Goal: Navigation & Orientation: Find specific page/section

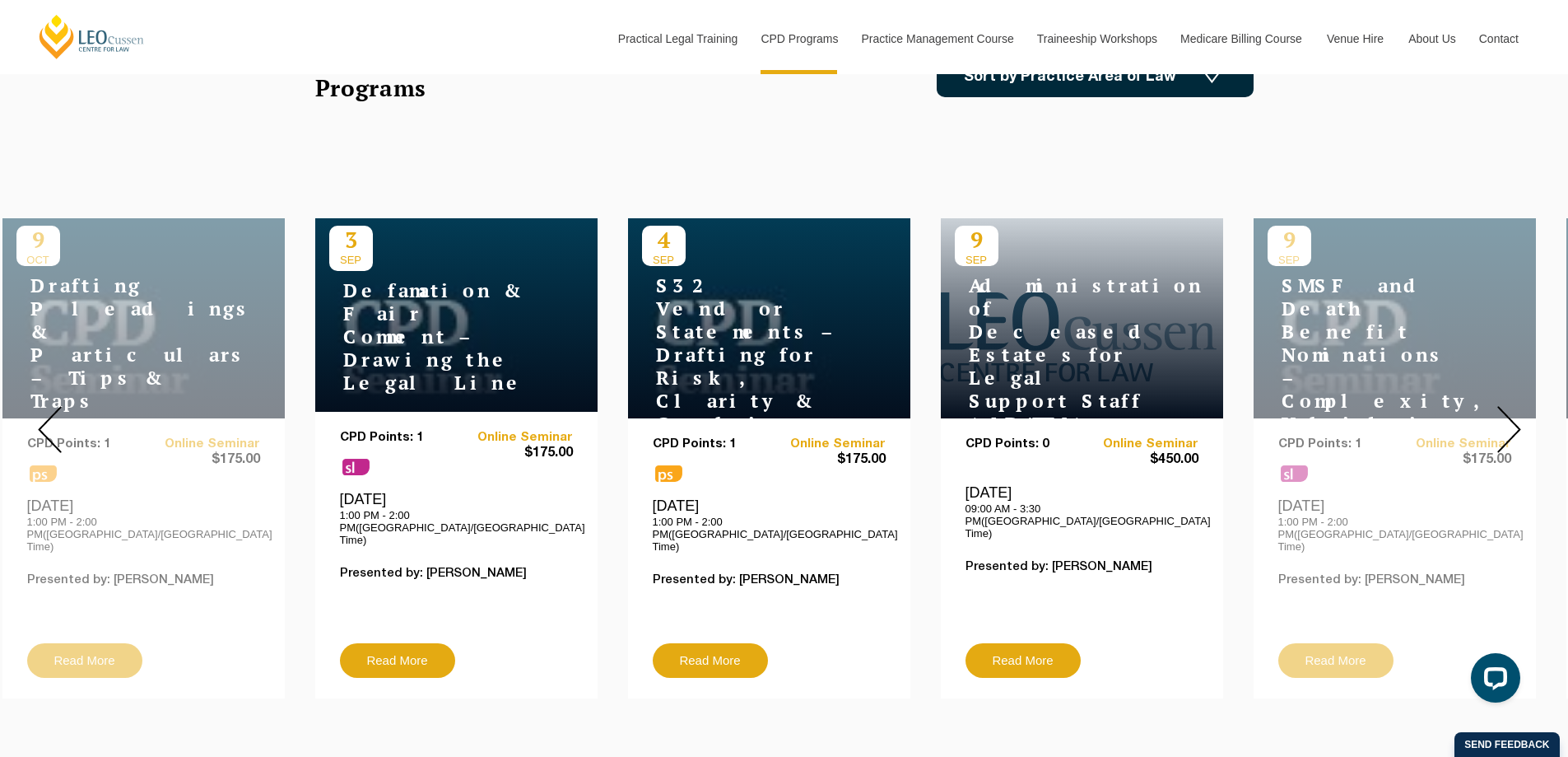
scroll to position [576, 0]
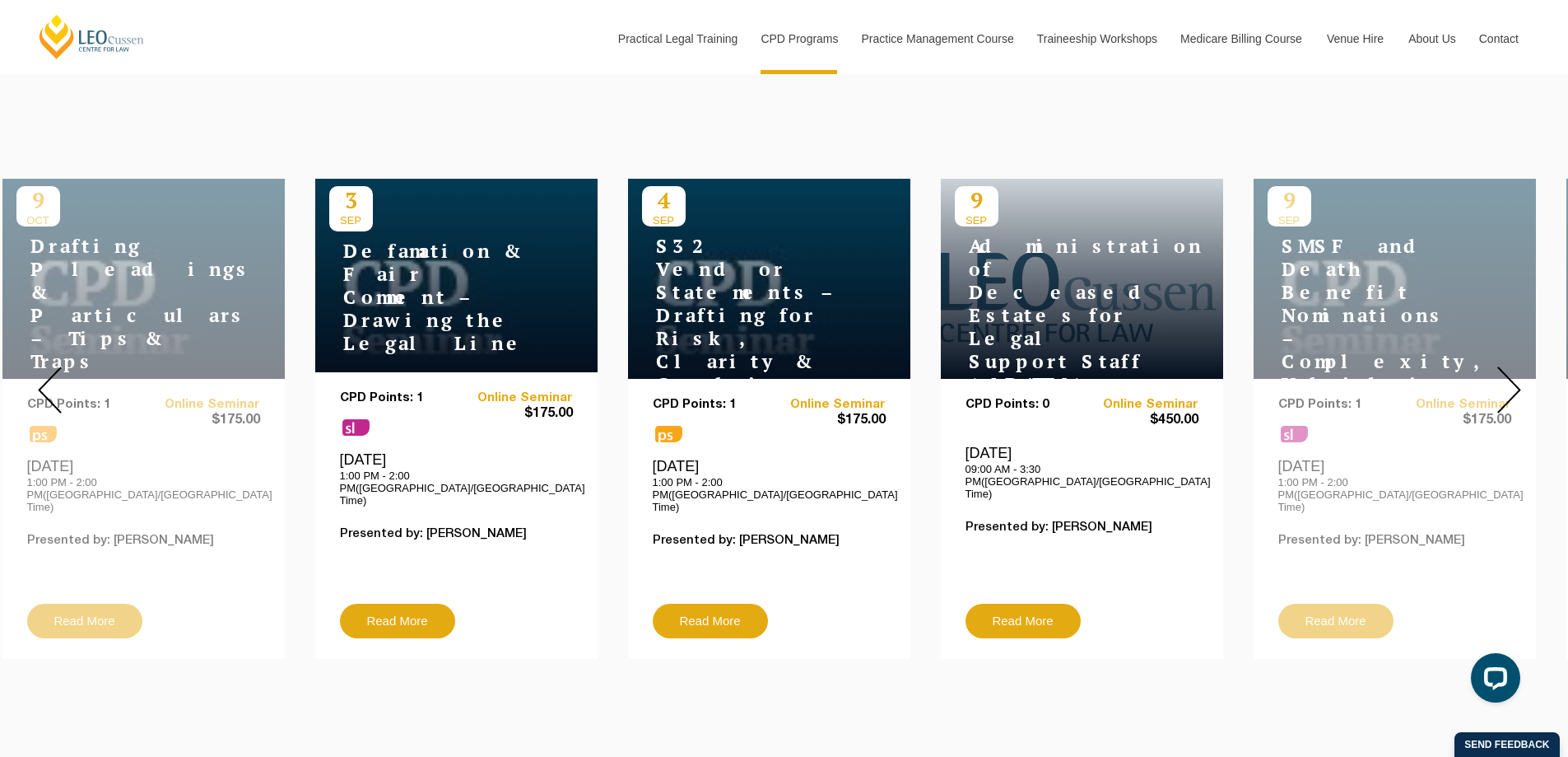
click at [1506, 382] on img at bounding box center [1508, 390] width 24 height 47
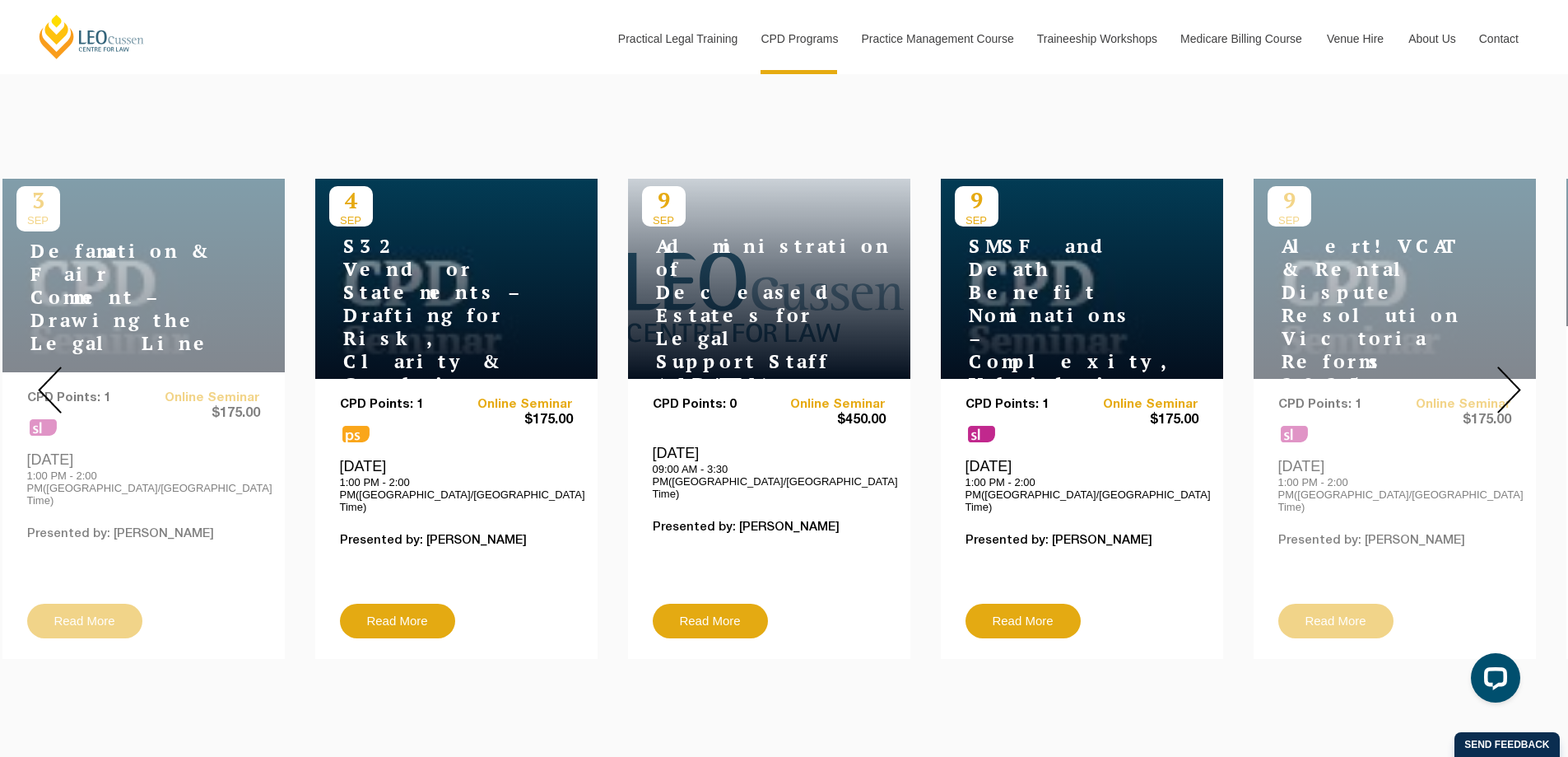
click at [1506, 382] on img at bounding box center [1508, 390] width 24 height 47
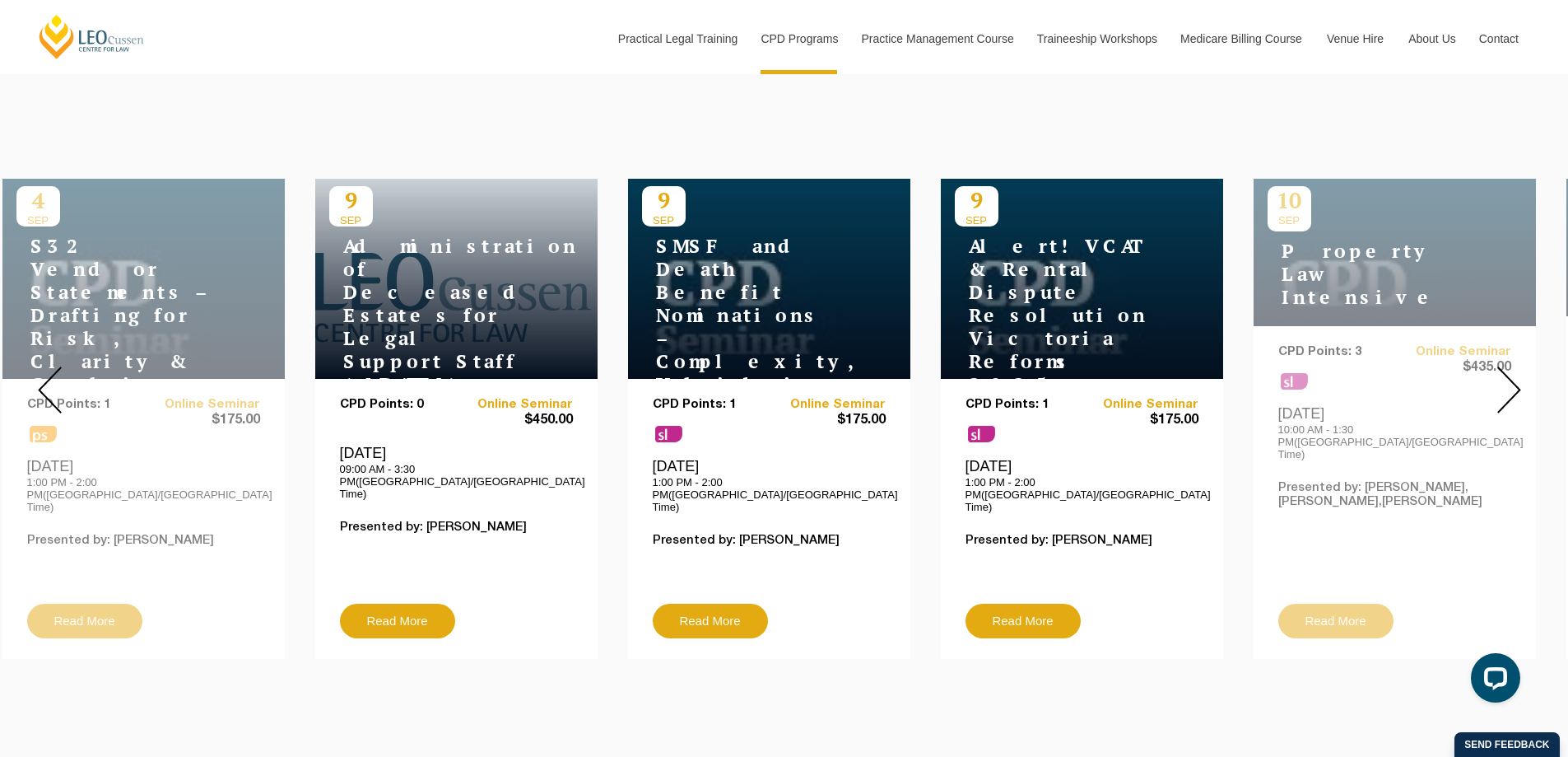
click at [1506, 382] on img at bounding box center [1508, 390] width 24 height 47
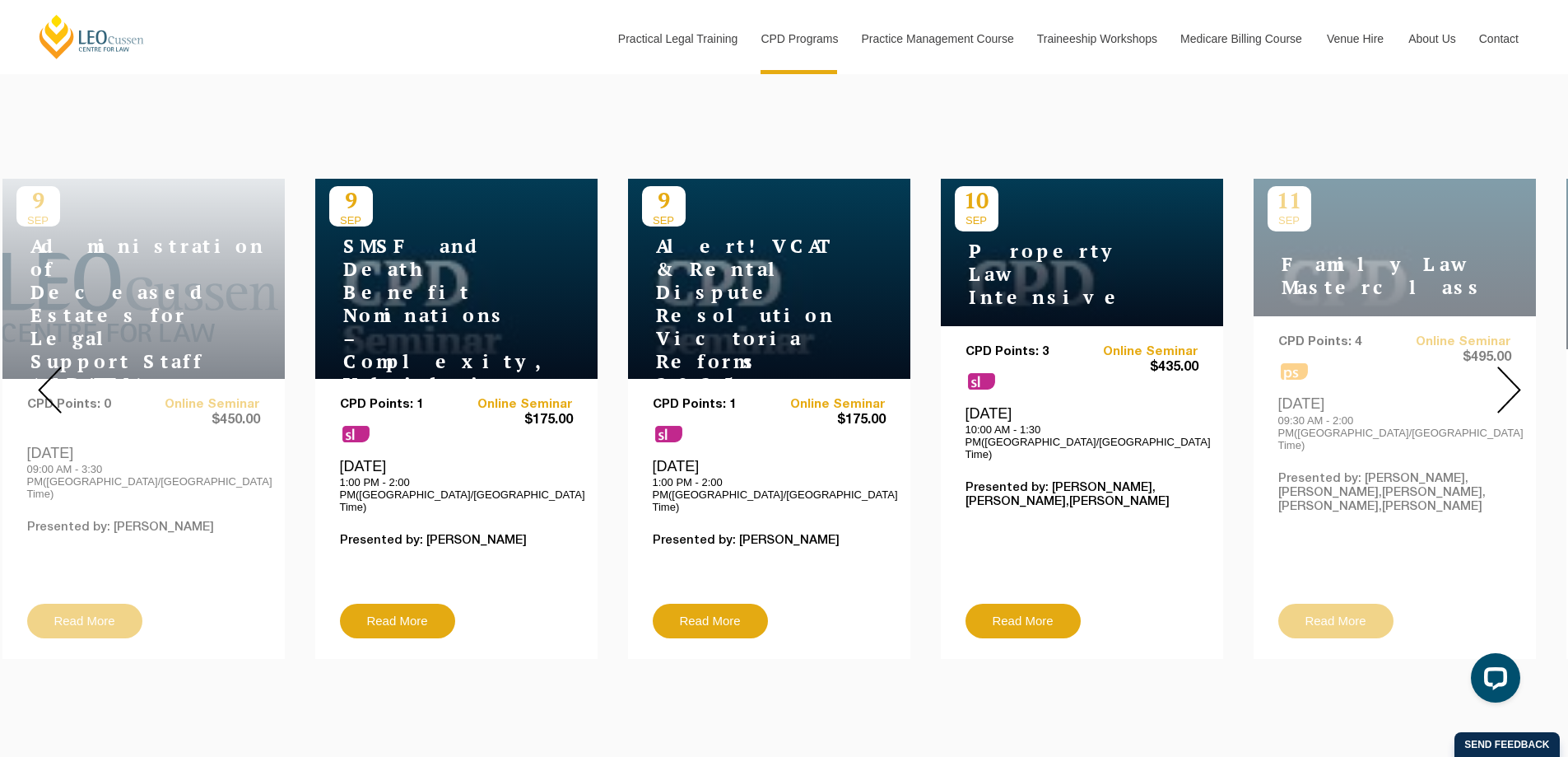
click at [1503, 381] on img at bounding box center [1508, 390] width 24 height 47
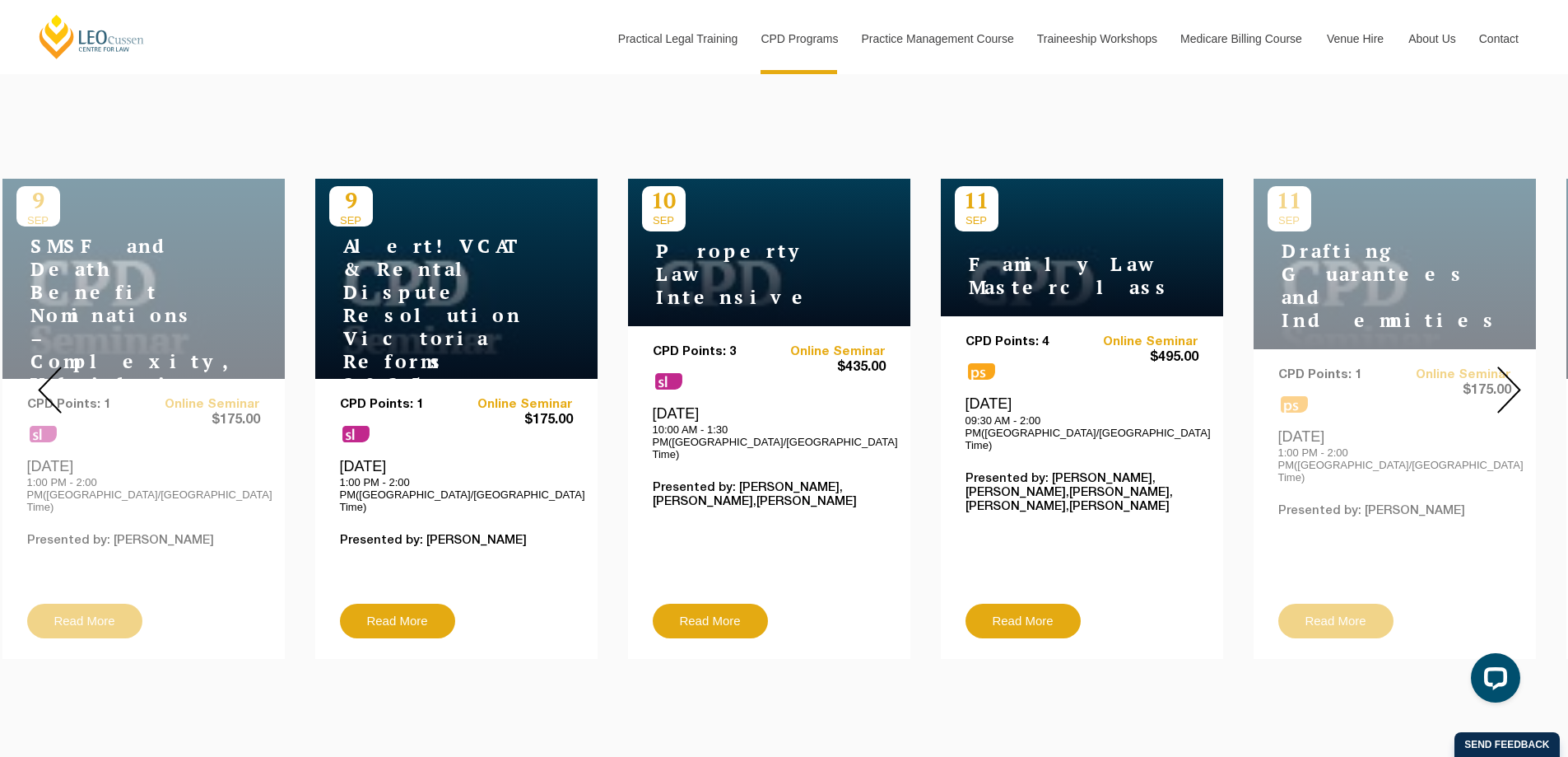
click at [1503, 381] on img at bounding box center [1508, 390] width 24 height 47
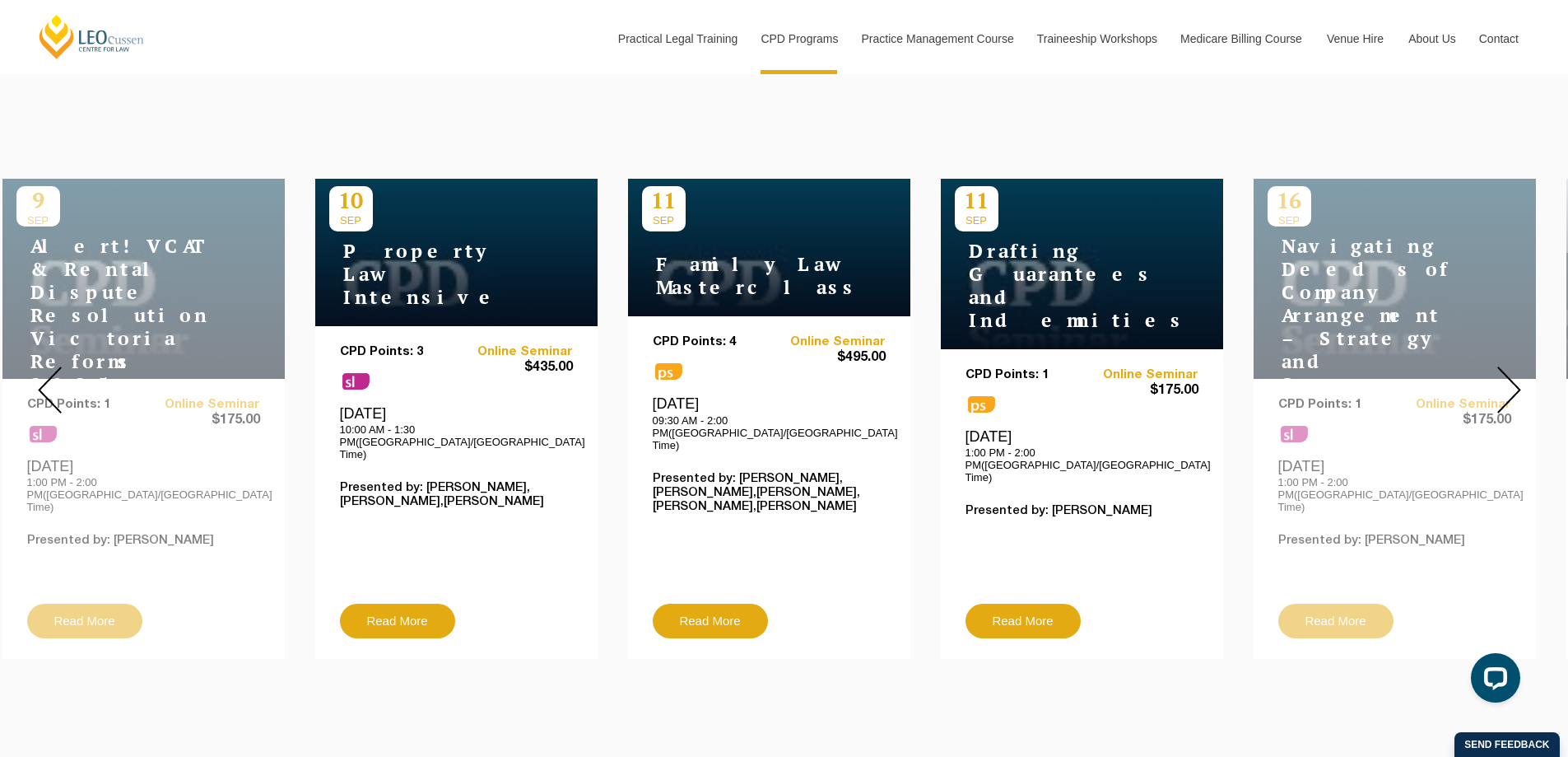
click at [1503, 381] on img at bounding box center [1508, 390] width 24 height 47
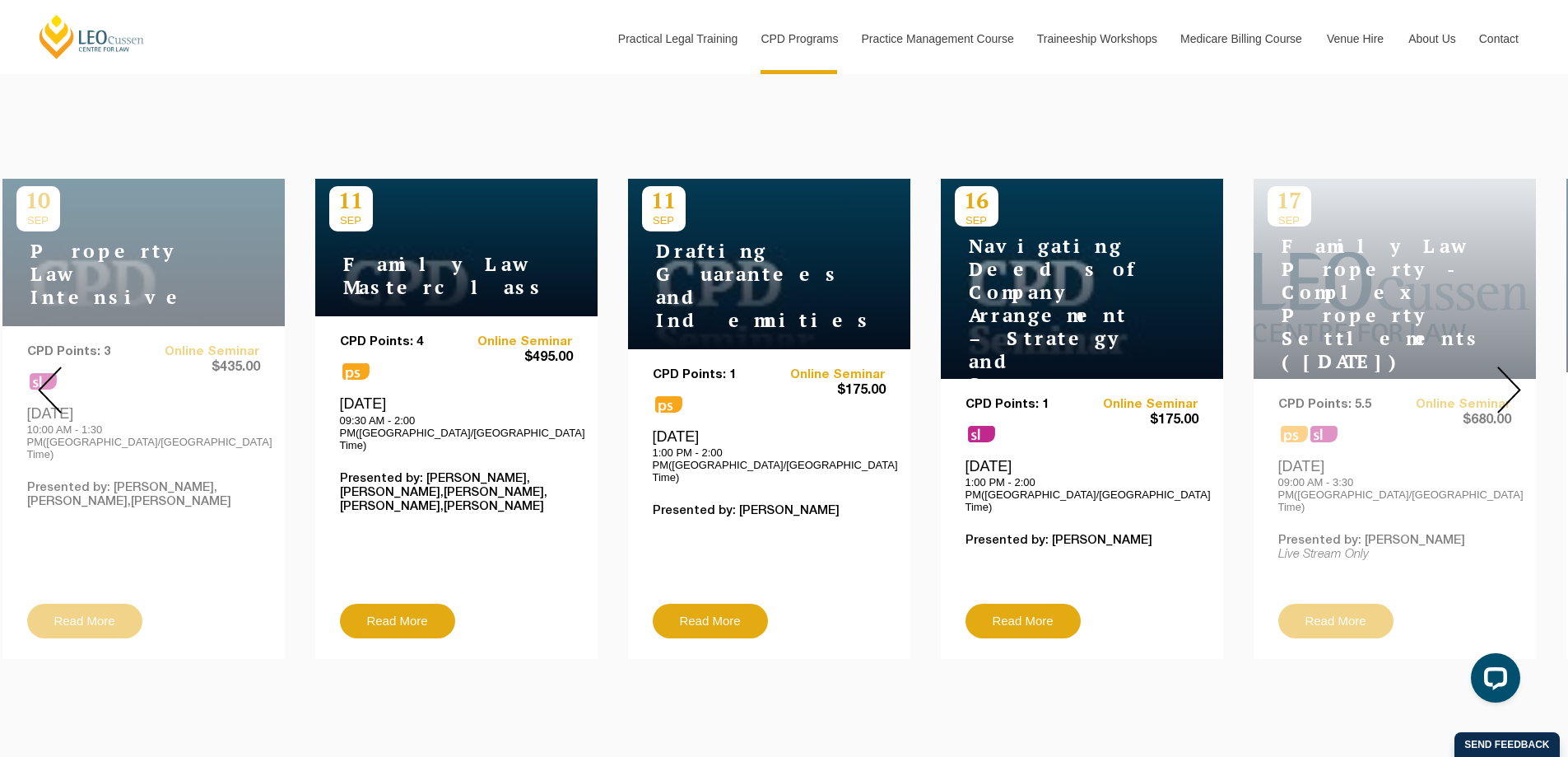
click at [1503, 381] on img at bounding box center [1508, 390] width 24 height 47
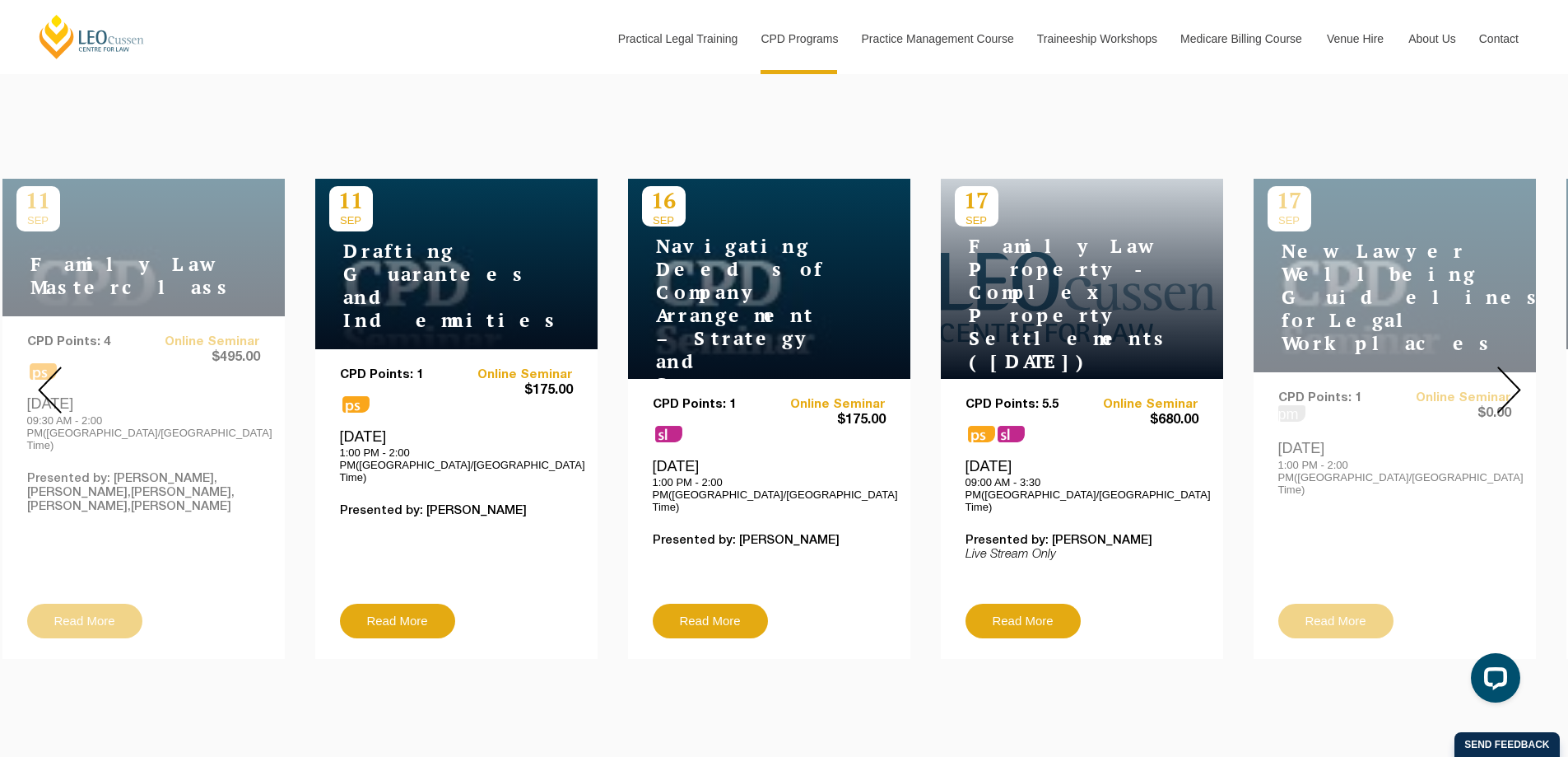
click at [1503, 381] on img at bounding box center [1508, 390] width 24 height 47
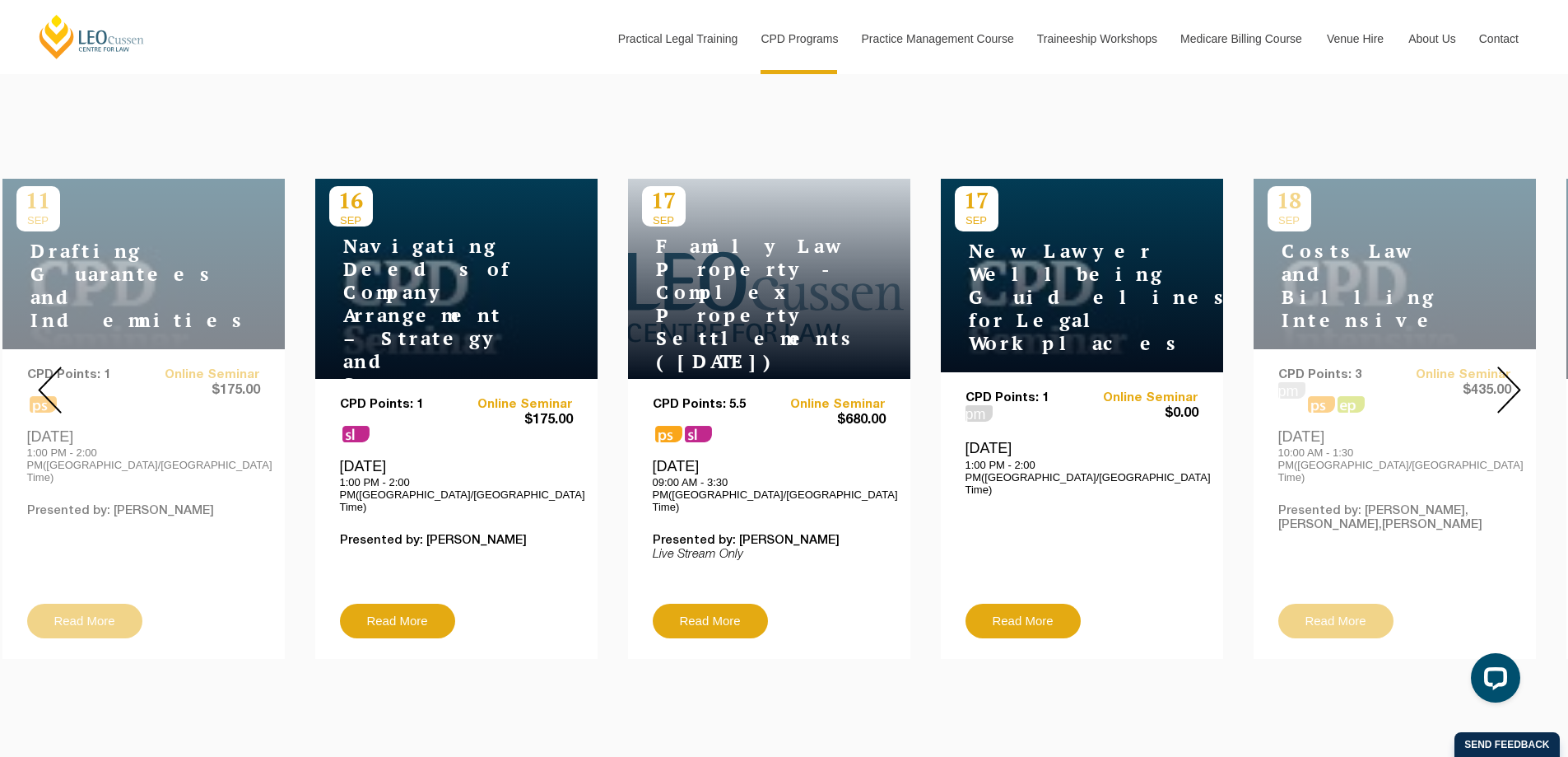
click at [1503, 381] on img at bounding box center [1508, 390] width 24 height 47
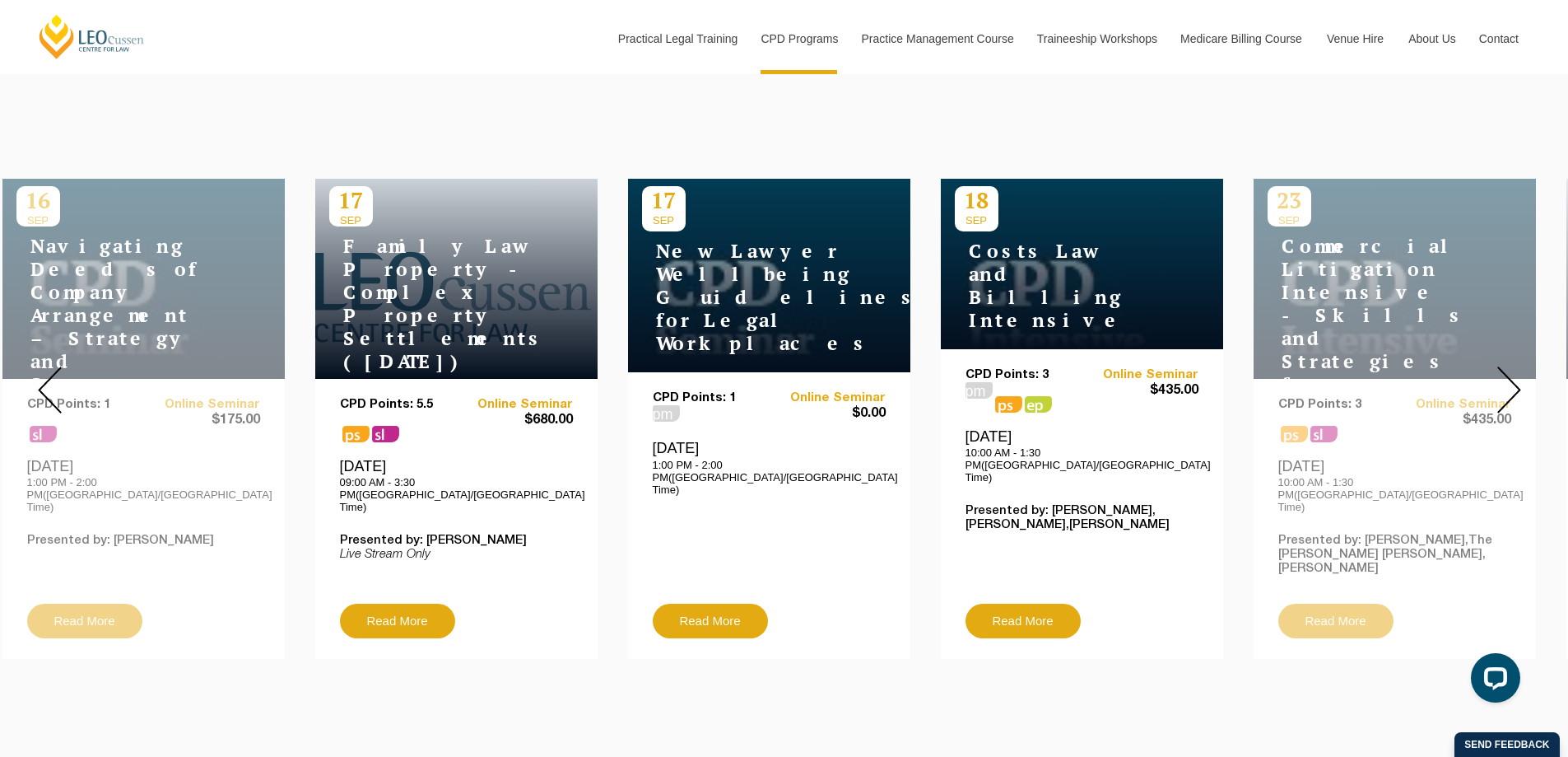
click at [1503, 381] on img at bounding box center [1508, 390] width 24 height 47
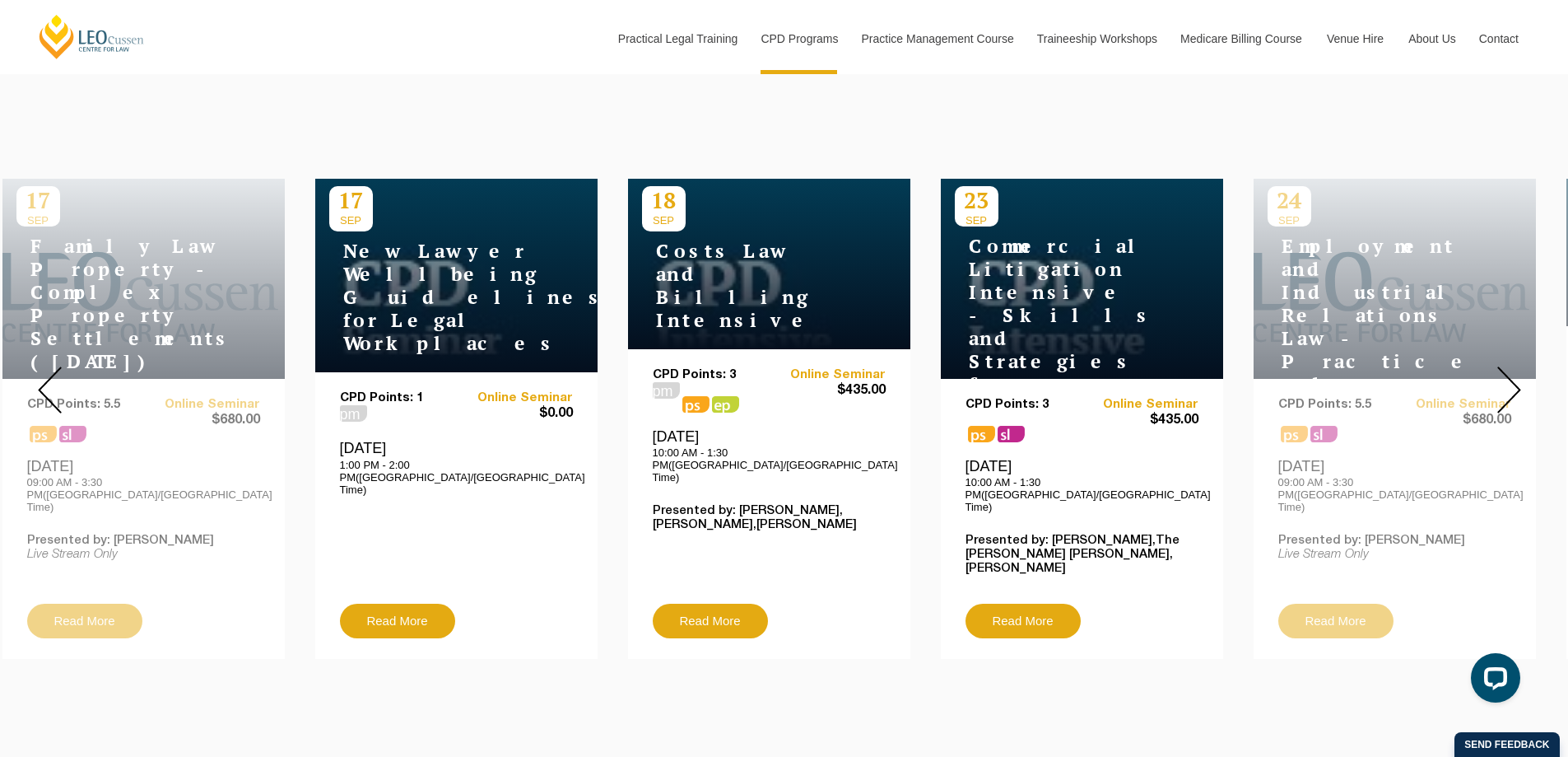
click at [1503, 381] on img at bounding box center [1508, 390] width 24 height 47
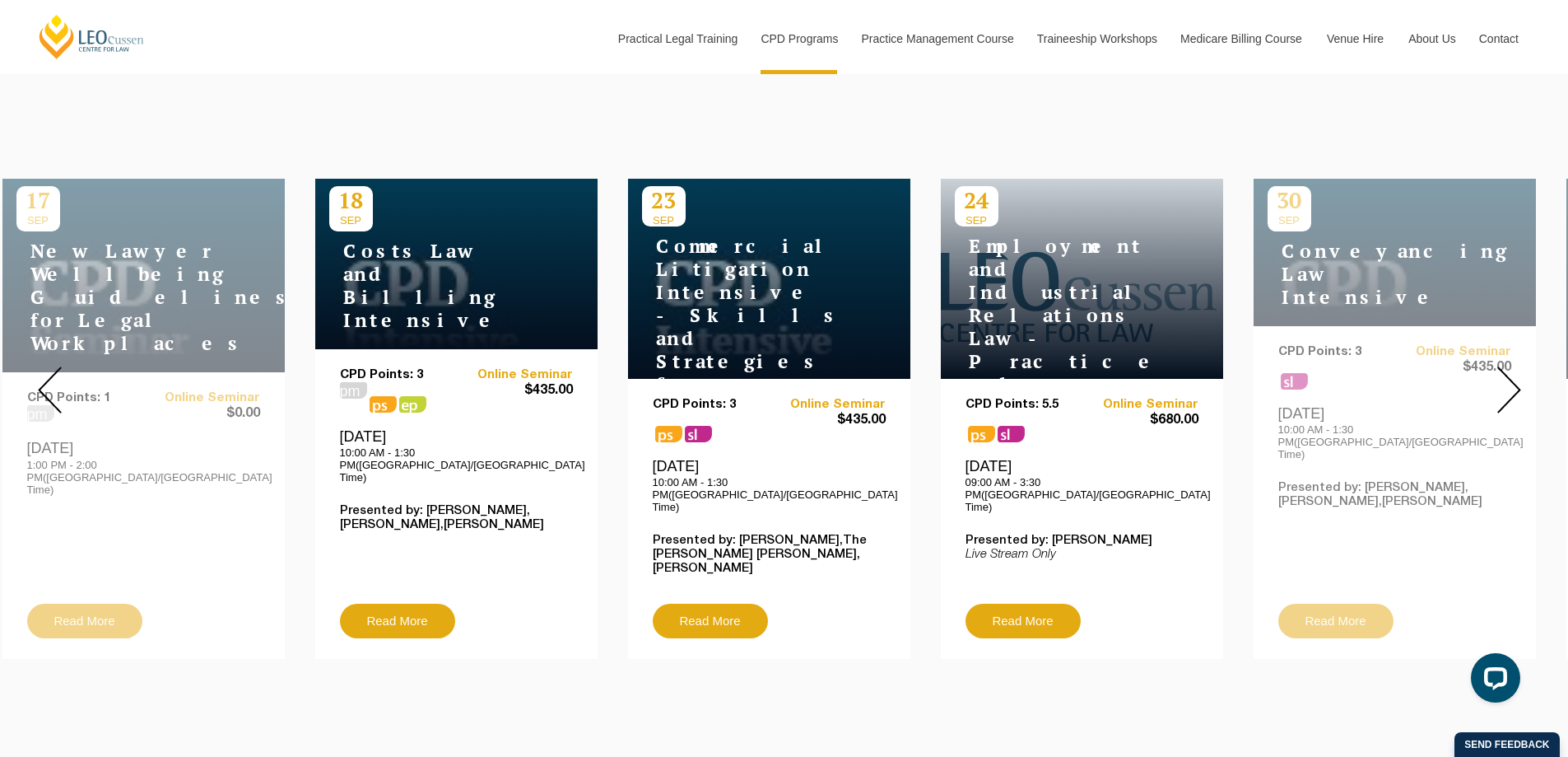
click at [1503, 381] on img at bounding box center [1508, 390] width 24 height 47
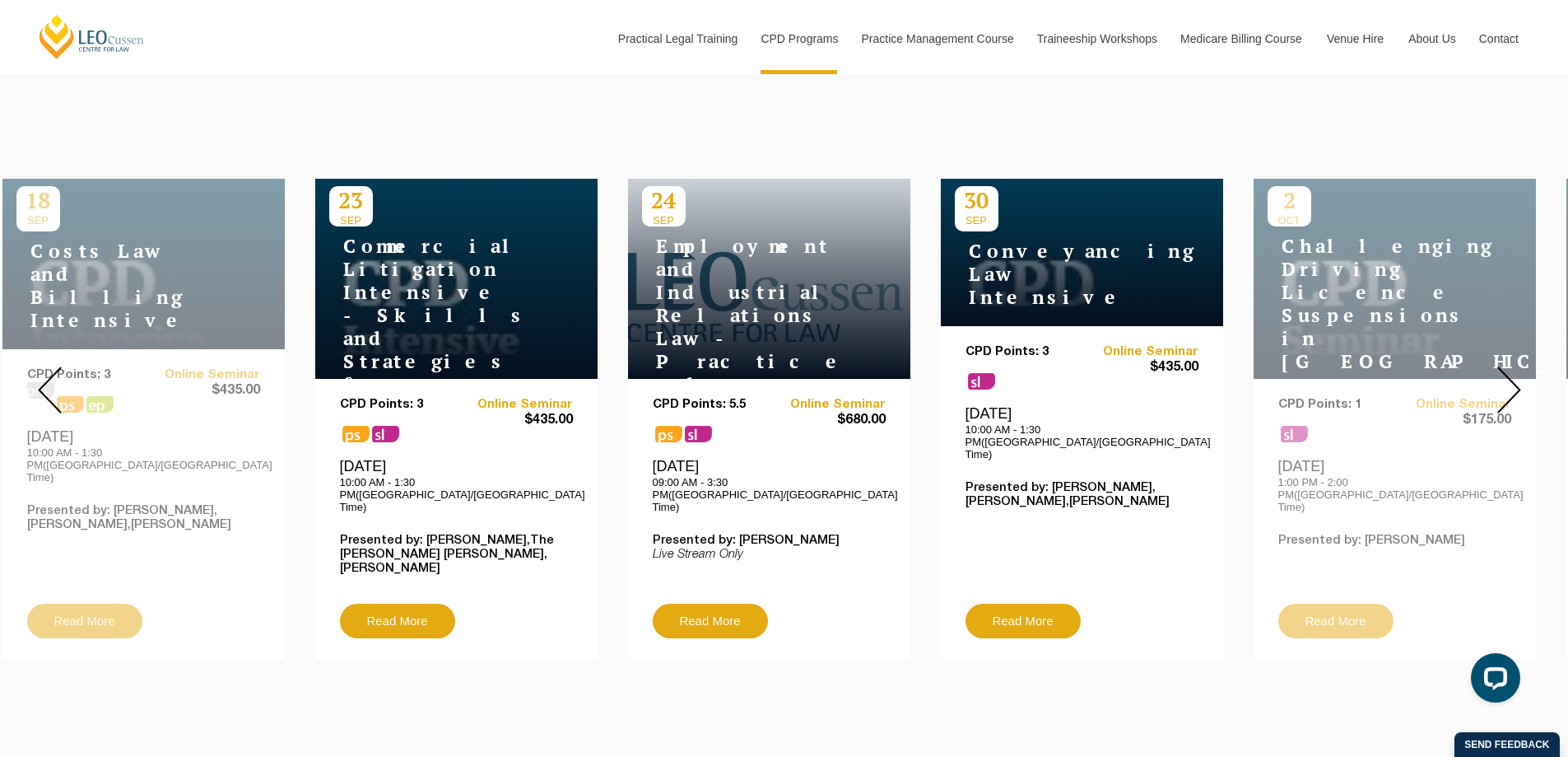
click at [1503, 381] on img at bounding box center [1508, 390] width 24 height 47
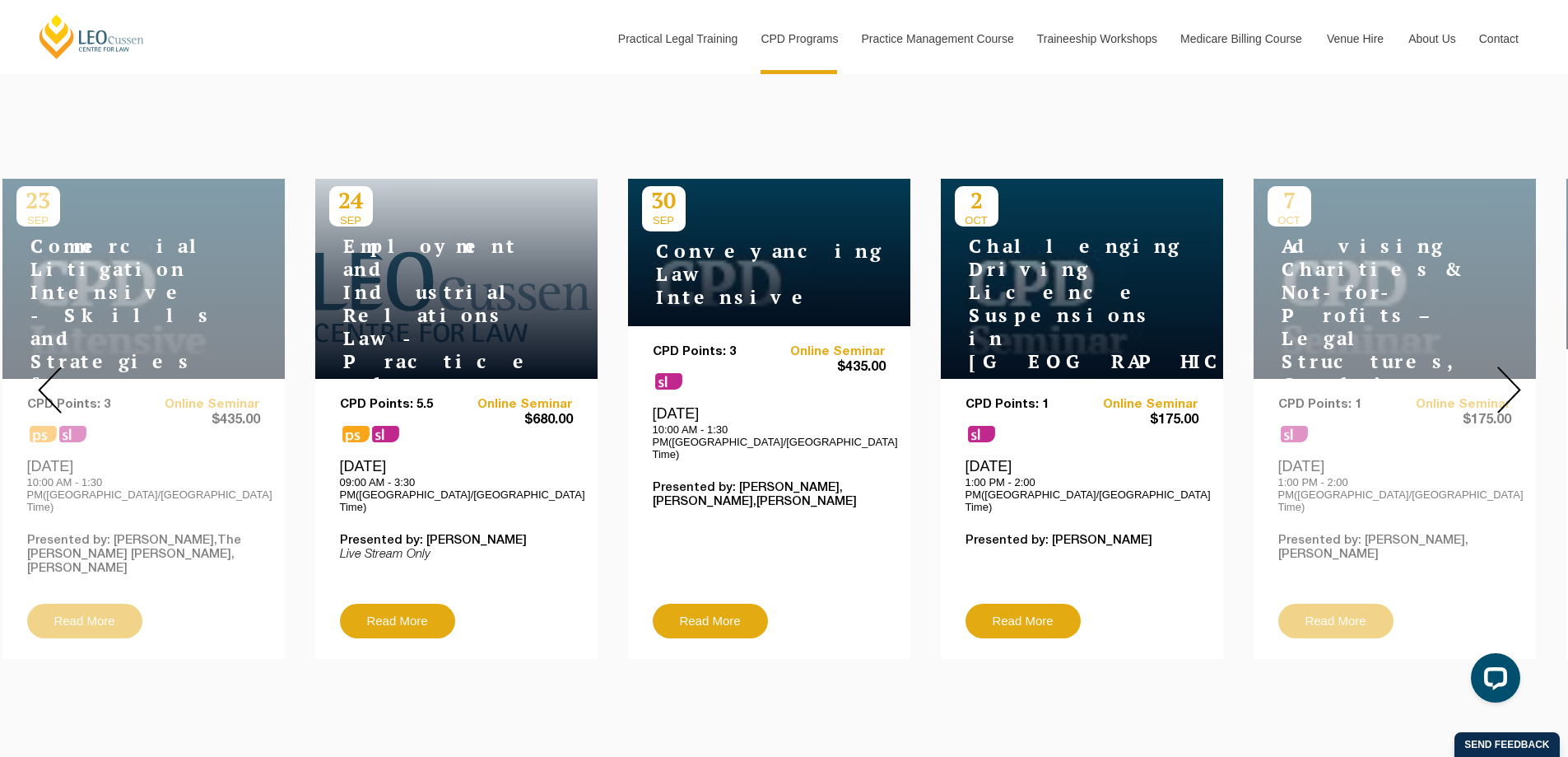
click at [1503, 381] on img at bounding box center [1508, 390] width 24 height 47
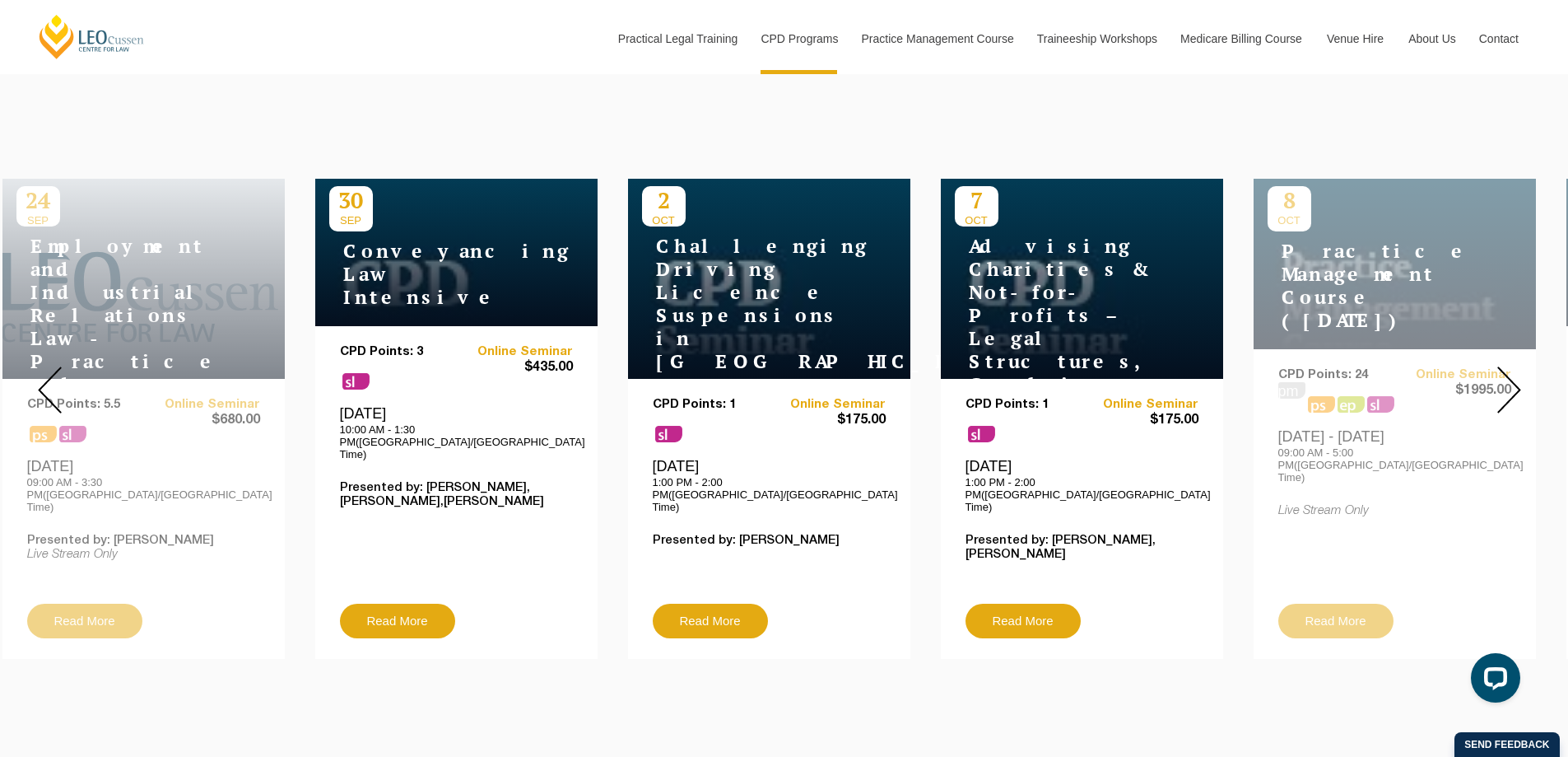
click at [1503, 381] on img at bounding box center [1508, 390] width 24 height 47
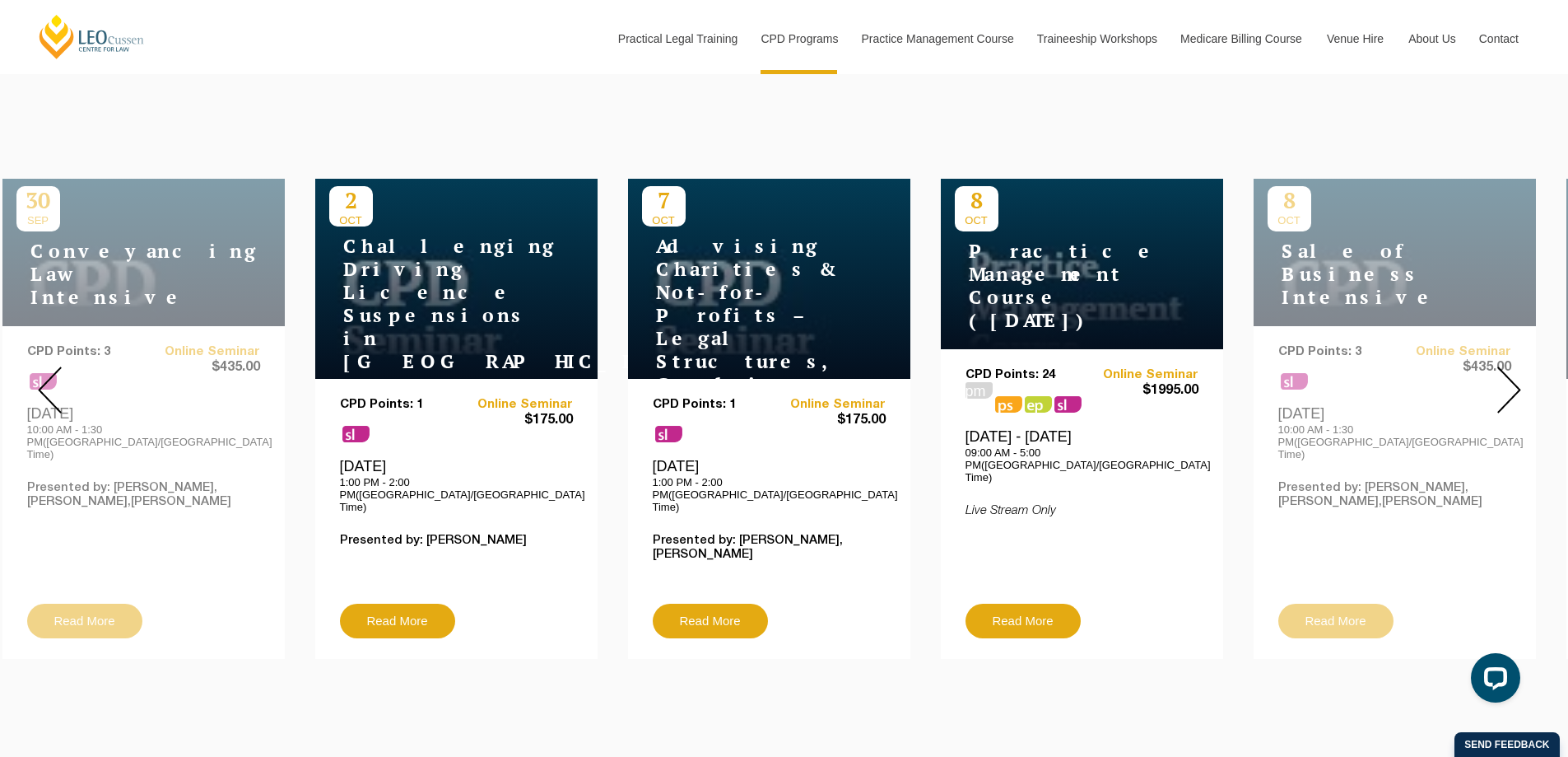
click at [1503, 381] on img at bounding box center [1508, 390] width 24 height 47
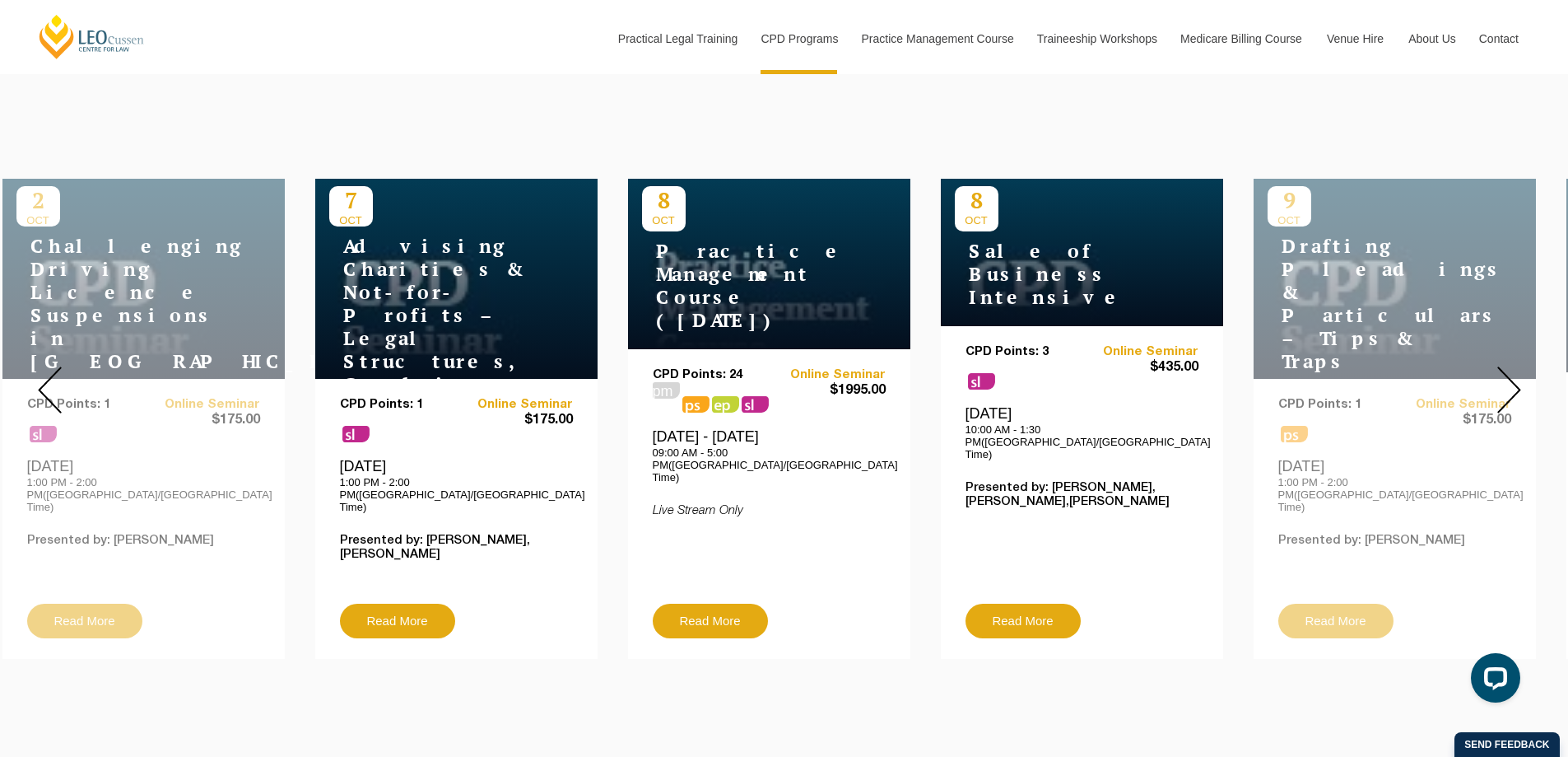
click at [1503, 381] on img at bounding box center [1508, 390] width 24 height 47
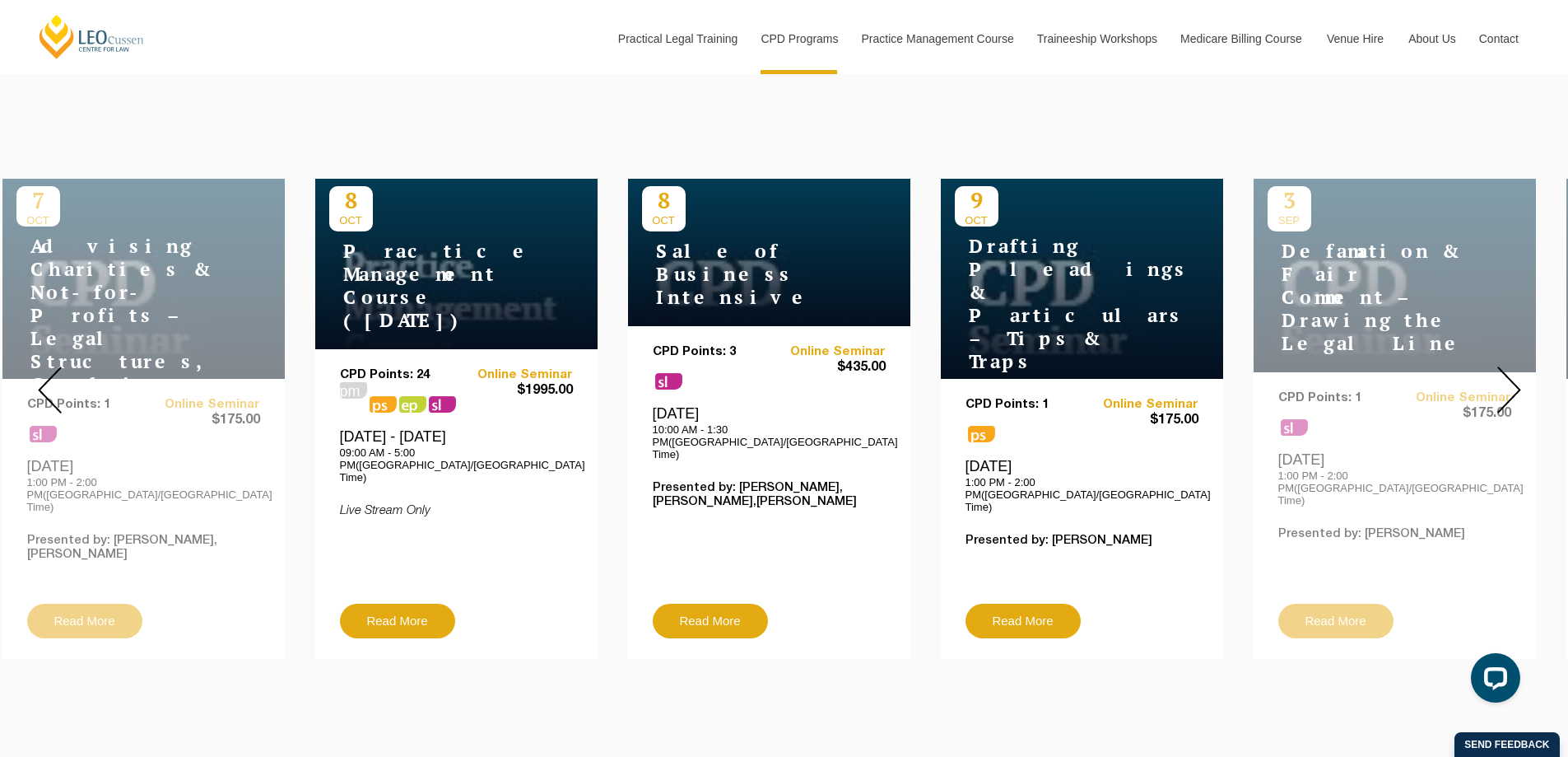
click at [1503, 392] on img at bounding box center [1508, 390] width 24 height 47
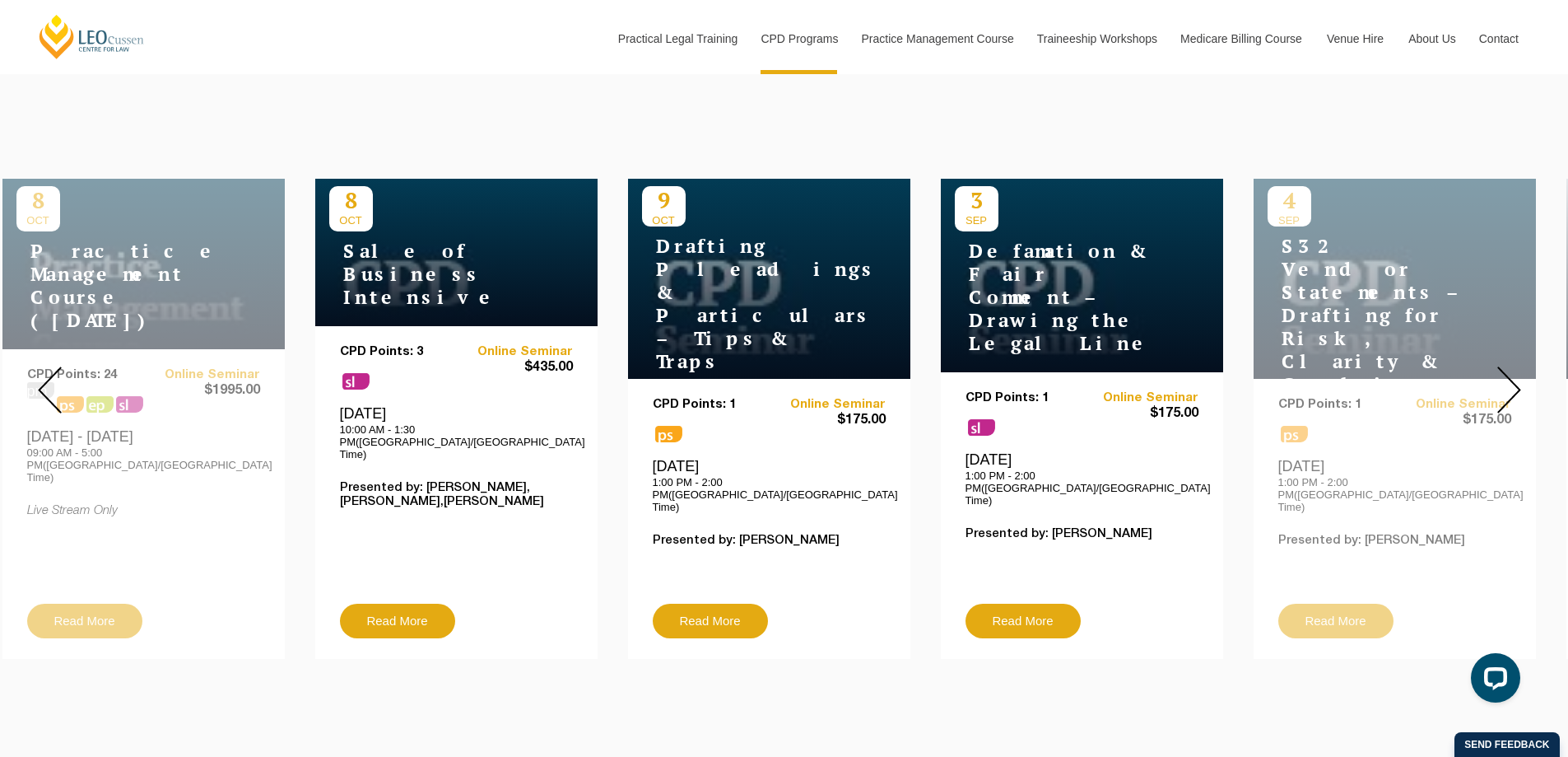
click at [1503, 391] on img at bounding box center [1508, 390] width 24 height 47
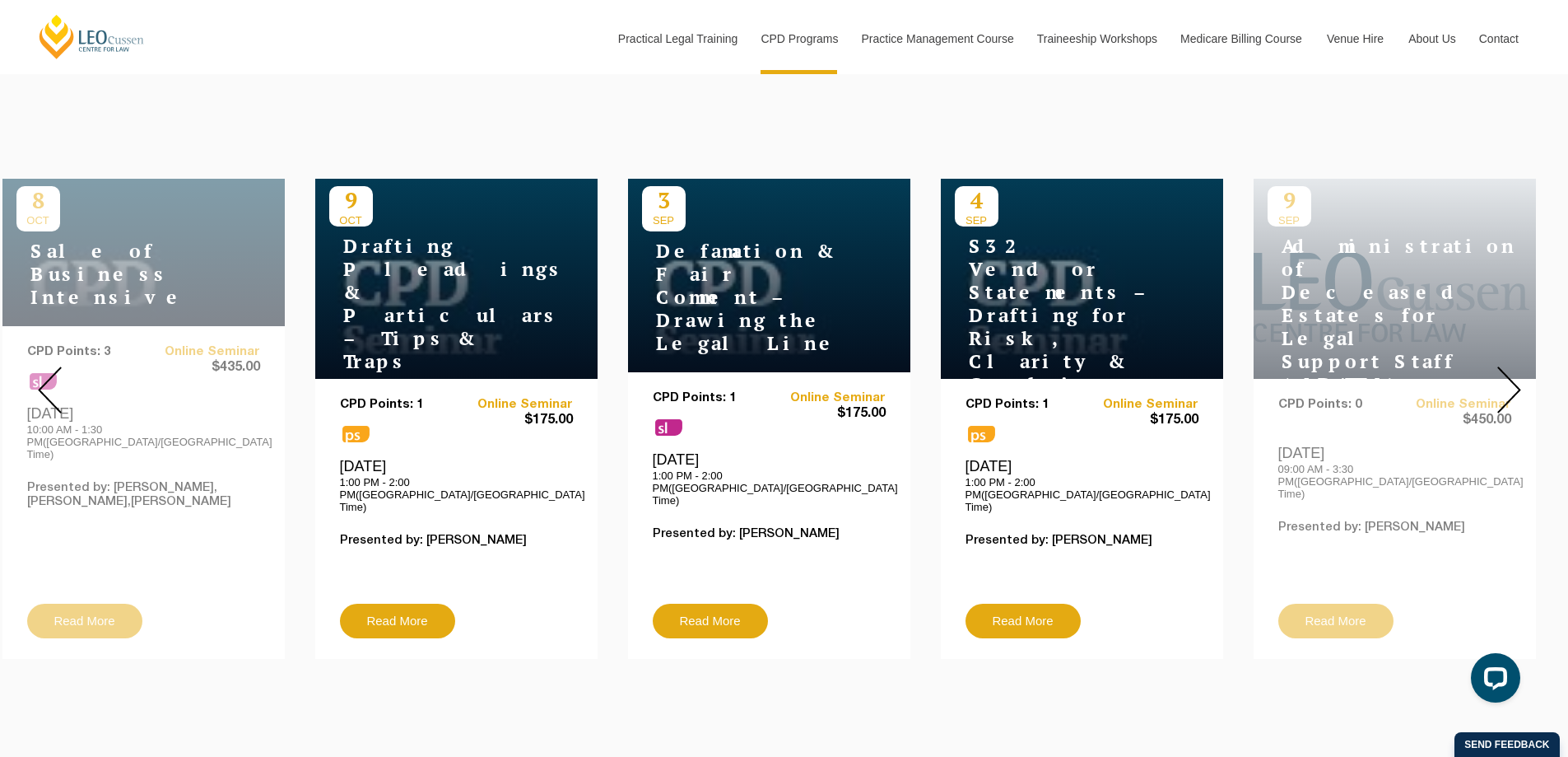
scroll to position [0, 0]
